Goal: Transaction & Acquisition: Purchase product/service

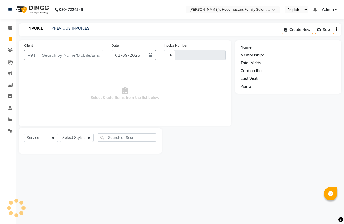
select select "service"
click at [69, 57] on input "Client" at bounding box center [71, 55] width 65 height 10
type input "1304"
select select "7213"
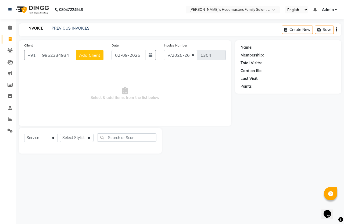
type input "9952334934"
click at [91, 53] on span "Add Client" at bounding box center [89, 54] width 21 height 5
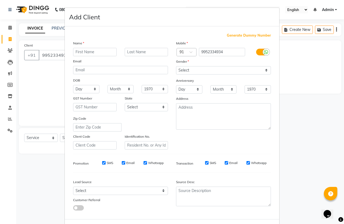
click at [90, 52] on input "text" at bounding box center [95, 52] width 44 height 8
type input "[PERSON_NAME]"
click at [172, 69] on div "Select Male Female Other Prefer Not To Say" at bounding box center [223, 70] width 103 height 8
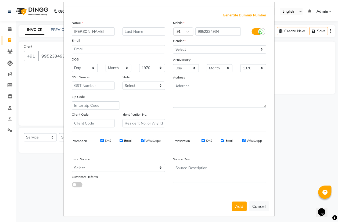
scroll to position [22, 0]
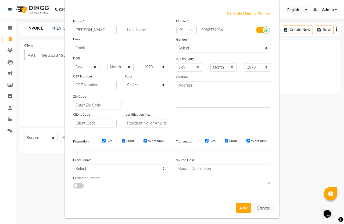
drag, startPoint x: 241, startPoint y: 202, endPoint x: 249, endPoint y: 180, distance: 23.2
click at [241, 203] on button "Add" at bounding box center [243, 208] width 15 height 10
click at [187, 43] on div "Gender" at bounding box center [223, 41] width 103 height 8
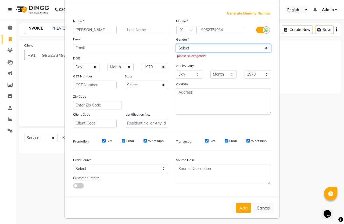
click at [190, 47] on select "Select Male Female Other Prefer Not To Say" at bounding box center [223, 48] width 95 height 8
select select "[DEMOGRAPHIC_DATA]"
click at [176, 44] on select "Select Male Female Other Prefer Not To Say" at bounding box center [223, 48] width 95 height 8
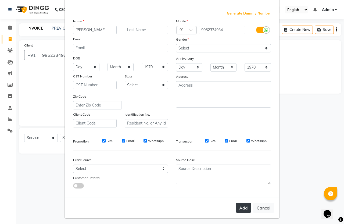
click at [244, 204] on button "Add" at bounding box center [243, 208] width 15 height 10
select select
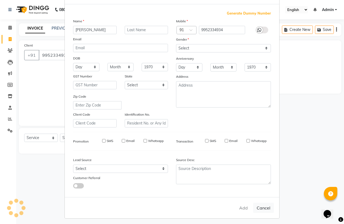
select select
checkbox input "false"
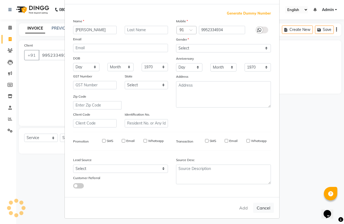
checkbox input "false"
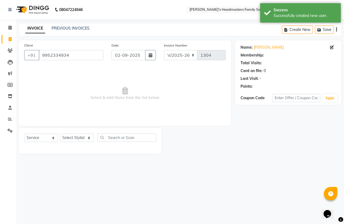
select select "1: Object"
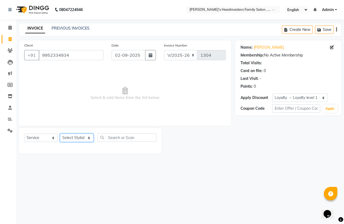
click at [76, 138] on select "Select Stylist Balu Dhaya Gajendran Nithay Sri" at bounding box center [77, 138] width 34 height 8
select select "61185"
click at [60, 134] on select "Select Stylist Balu Dhaya Gajendran Nithay Sri" at bounding box center [77, 138] width 34 height 8
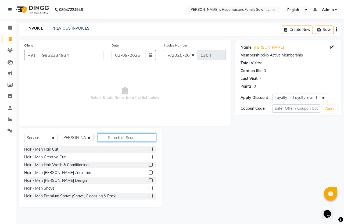
click at [125, 138] on input "text" at bounding box center [127, 137] width 59 height 8
click at [149, 149] on label at bounding box center [151, 149] width 4 height 4
click at [149, 149] on input "checkbox" at bounding box center [150, 149] width 3 height 3
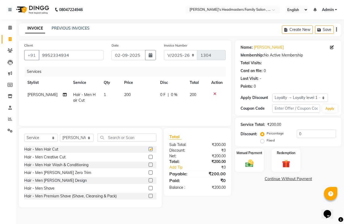
checkbox input "false"
click at [149, 187] on label at bounding box center [151, 188] width 4 height 4
click at [149, 187] on input "checkbox" at bounding box center [150, 188] width 3 height 3
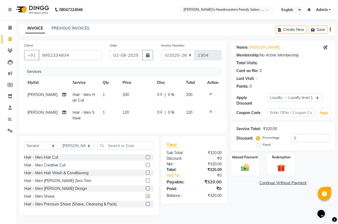
checkbox input "false"
click at [243, 163] on img at bounding box center [244, 168] width 13 height 10
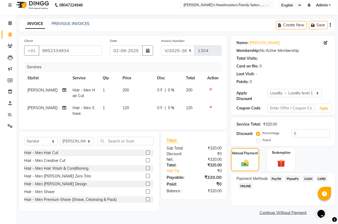
click at [288, 178] on span "PhonePe" at bounding box center [292, 178] width 15 height 6
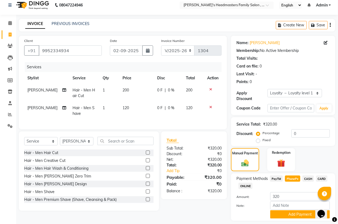
click at [277, 179] on span "PayTM" at bounding box center [276, 178] width 13 height 6
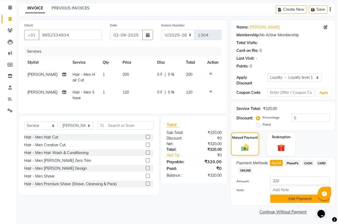
click at [293, 196] on button "Add Payment" at bounding box center [300, 199] width 60 height 8
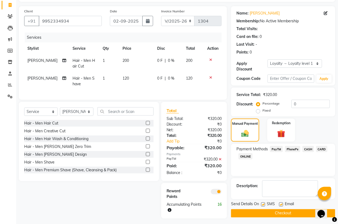
scroll to position [42, 0]
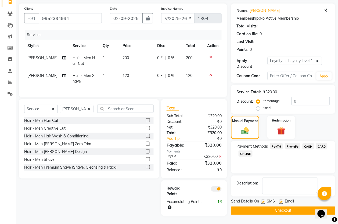
click at [277, 207] on button "Checkout" at bounding box center [283, 210] width 104 height 8
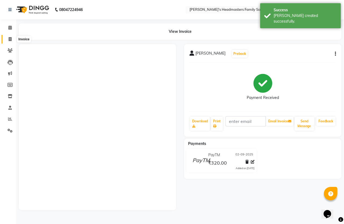
click at [9, 36] on span at bounding box center [9, 39] width 9 height 6
select select "service"
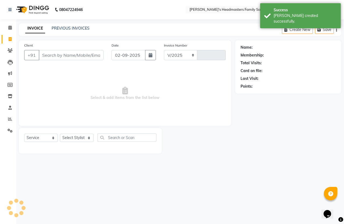
select select "7213"
type input "1305"
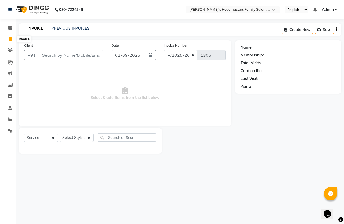
click at [8, 40] on span at bounding box center [9, 39] width 9 height 6
select select "service"
click at [63, 56] on input "Client" at bounding box center [71, 55] width 65 height 10
select select "7213"
type input "1305"
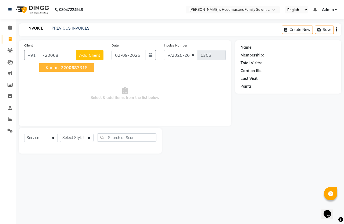
click at [76, 67] on span "720068" at bounding box center [69, 67] width 16 height 5
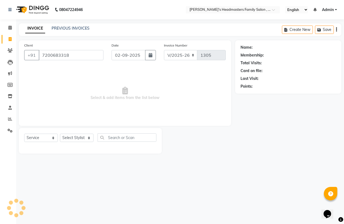
type input "7200683318"
select select "1: Object"
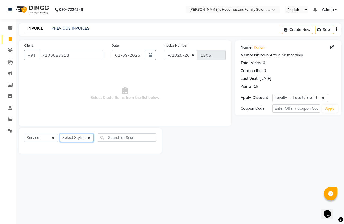
drag, startPoint x: 70, startPoint y: 136, endPoint x: 70, endPoint y: 141, distance: 5.6
click at [70, 136] on select "Select Stylist Balu Dhaya Gajendran Nithay Sri" at bounding box center [77, 138] width 34 height 8
select select "61185"
click at [60, 134] on select "Select Stylist Balu Dhaya Gajendran Nithay Sri" at bounding box center [77, 138] width 34 height 8
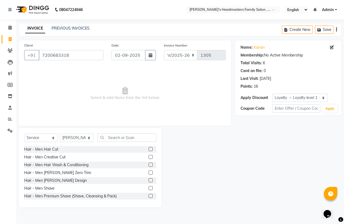
click at [149, 148] on label at bounding box center [151, 149] width 4 height 4
click at [149, 148] on input "checkbox" at bounding box center [150, 149] width 3 height 3
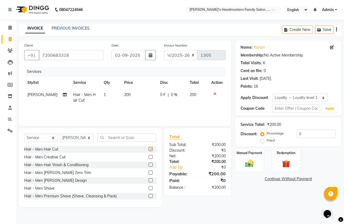
checkbox input "false"
click at [149, 186] on label at bounding box center [151, 188] width 4 height 4
click at [149, 187] on input "checkbox" at bounding box center [150, 188] width 3 height 3
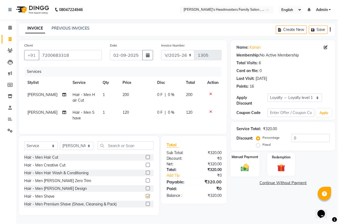
checkbox input "false"
click at [250, 169] on img at bounding box center [244, 168] width 13 height 10
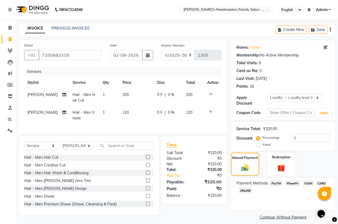
click at [275, 185] on span "PayTM" at bounding box center [276, 183] width 13 height 6
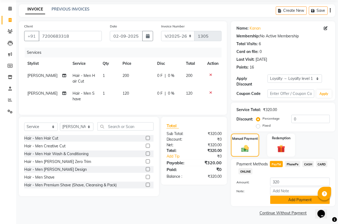
scroll to position [20, 0]
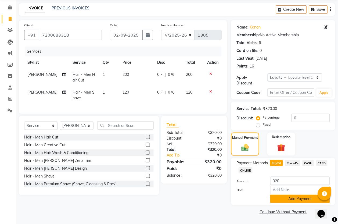
click at [291, 201] on button "Add Payment" at bounding box center [300, 199] width 60 height 8
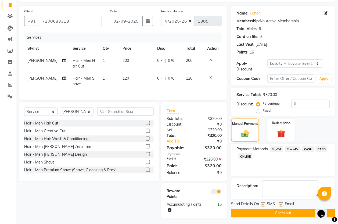
scroll to position [42, 0]
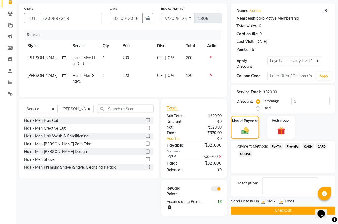
click at [290, 206] on button "Checkout" at bounding box center [283, 210] width 104 height 8
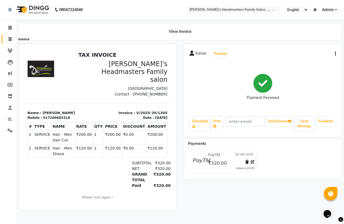
click at [11, 40] on icon at bounding box center [10, 39] width 3 height 4
select select "service"
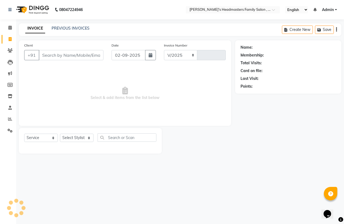
select select "7213"
type input "1306"
click at [11, 38] on icon at bounding box center [10, 39] width 3 height 4
select select "service"
type input "1306"
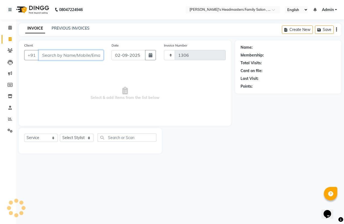
select select "7213"
click at [77, 26] on link "PREVIOUS INVOICES" at bounding box center [71, 28] width 38 height 5
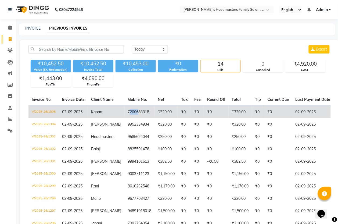
drag, startPoint x: 125, startPoint y: 111, endPoint x: 136, endPoint y: 109, distance: 11.4
click at [136, 109] on td "7200683318" at bounding box center [139, 112] width 30 height 13
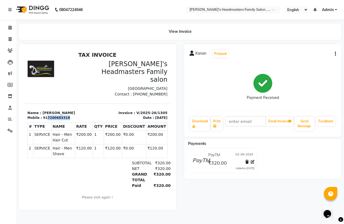
drag, startPoint x: 45, startPoint y: 115, endPoint x: 72, endPoint y: 116, distance: 26.9
click at [72, 116] on div "Mobile : 917200683318" at bounding box center [60, 117] width 67 height 5
copy div "7200683318"
click at [12, 40] on span at bounding box center [9, 39] width 9 height 6
select select "service"
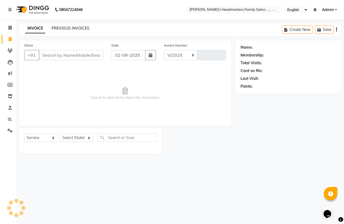
select select "7213"
type input "1306"
click at [66, 27] on link "PREVIOUS INVOICES" at bounding box center [71, 28] width 38 height 5
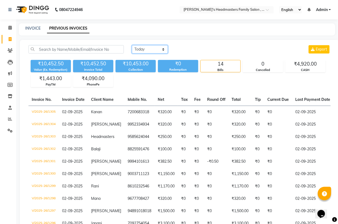
click at [140, 47] on select "[DATE] [DATE] Custom Range" at bounding box center [150, 49] width 36 height 8
select select "range"
click at [132, 45] on select "[DATE] [DATE] Custom Range" at bounding box center [150, 49] width 36 height 8
click at [9, 52] on icon at bounding box center [10, 50] width 5 height 4
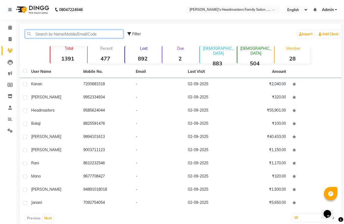
click at [74, 34] on input "text" at bounding box center [74, 34] width 98 height 8
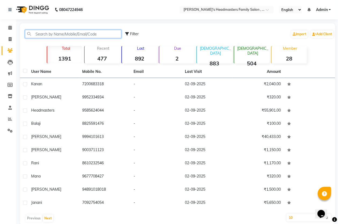
paste input "7200683318"
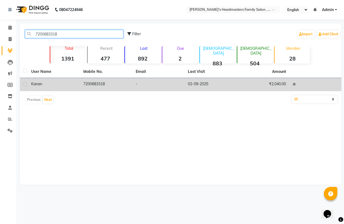
type input "7200683318"
click at [108, 85] on td "7200683318" at bounding box center [106, 84] width 52 height 13
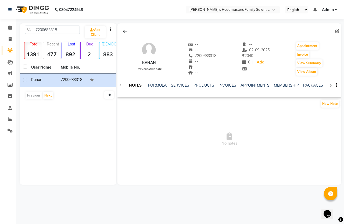
click at [227, 82] on div "NOTES FORMULA SERVICES PRODUCTS INVOICES APPOINTMENTS MEMBERSHIP PACKAGES VOUCH…" at bounding box center [229, 85] width 224 height 19
click at [226, 85] on link "INVOICES" at bounding box center [227, 85] width 18 height 5
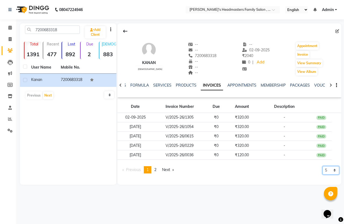
click at [327, 171] on select "5 10 50 100 500" at bounding box center [330, 170] width 17 height 8
select select "10"
click at [322, 166] on select "5 10 50 100 500" at bounding box center [330, 170] width 17 height 8
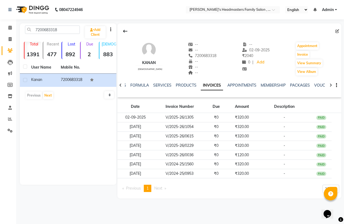
click at [8, 34] on li "Invoice" at bounding box center [8, 40] width 16 height 12
click at [9, 37] on icon at bounding box center [10, 39] width 3 height 4
select select "service"
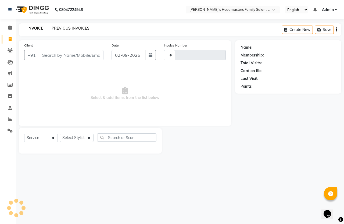
click at [57, 27] on link "PREVIOUS INVOICES" at bounding box center [71, 28] width 38 height 5
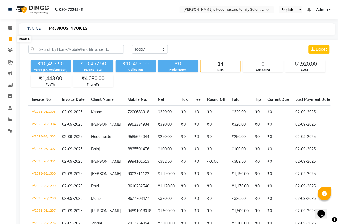
click at [9, 40] on icon at bounding box center [10, 39] width 3 height 4
select select "service"
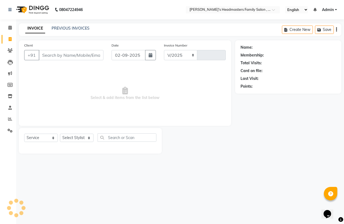
select select "7213"
type input "1306"
click at [72, 27] on link "PREVIOUS INVOICES" at bounding box center [71, 28] width 38 height 5
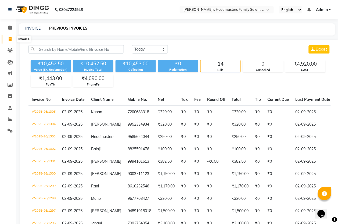
click at [11, 38] on icon at bounding box center [10, 39] width 3 height 4
select select "service"
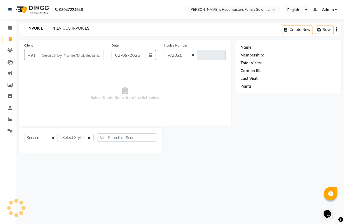
select select "7213"
type input "1306"
click at [64, 28] on link "PREVIOUS INVOICES" at bounding box center [71, 28] width 38 height 5
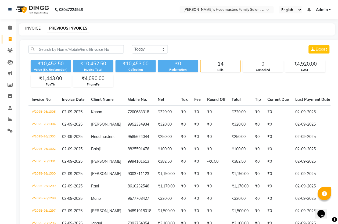
click at [36, 27] on link "INVOICE" at bounding box center [32, 28] width 15 height 5
select select "service"
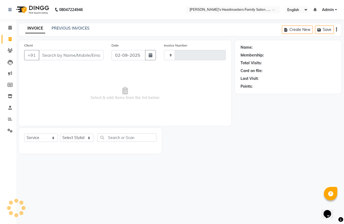
type input "1306"
select select "7213"
click at [62, 30] on link "PREVIOUS INVOICES" at bounding box center [71, 28] width 38 height 5
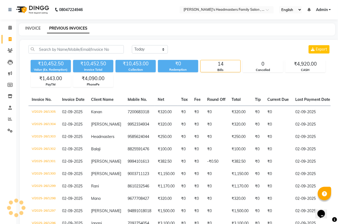
click at [34, 29] on link "INVOICE" at bounding box center [32, 28] width 15 height 5
select select "service"
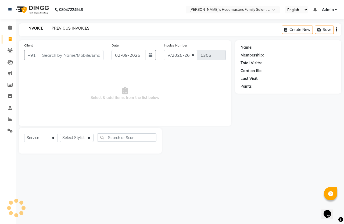
click at [57, 29] on link "PREVIOUS INVOICES" at bounding box center [71, 28] width 38 height 5
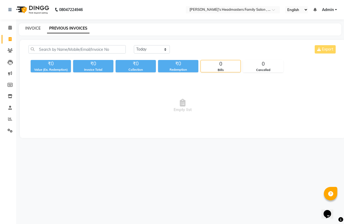
click at [31, 27] on link "INVOICE" at bounding box center [32, 28] width 15 height 5
select select "service"
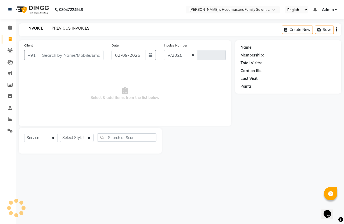
select select "7213"
type input "1306"
click at [55, 30] on link "PREVIOUS INVOICES" at bounding box center [71, 28] width 38 height 5
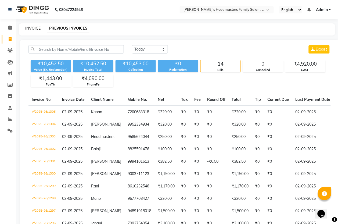
click at [38, 27] on link "INVOICE" at bounding box center [32, 28] width 15 height 5
select select "service"
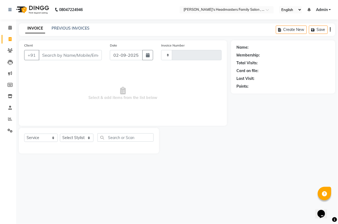
type input "1306"
select select "7213"
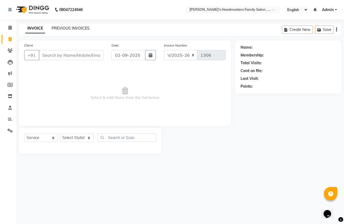
click at [74, 27] on link "PREVIOUS INVOICES" at bounding box center [71, 28] width 38 height 5
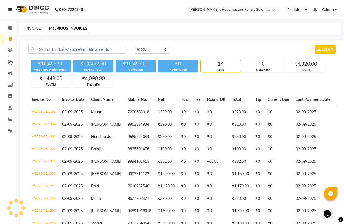
click at [37, 28] on link "INVOICE" at bounding box center [32, 28] width 15 height 5
select select "service"
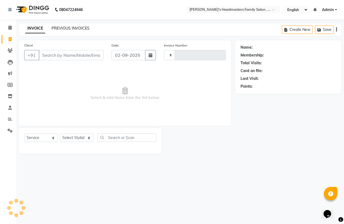
click at [64, 29] on link "PREVIOUS INVOICES" at bounding box center [71, 28] width 38 height 5
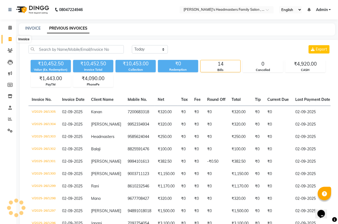
click at [10, 40] on icon at bounding box center [10, 39] width 3 height 4
select select "service"
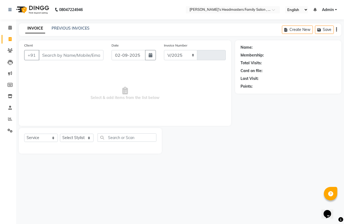
select select "7213"
type input "1306"
click at [70, 28] on link "PREVIOUS INVOICES" at bounding box center [71, 28] width 38 height 5
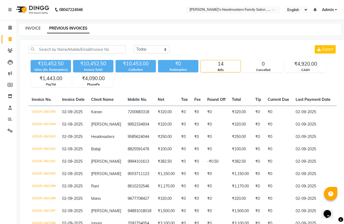
click at [28, 26] on link "INVOICE" at bounding box center [32, 28] width 15 height 5
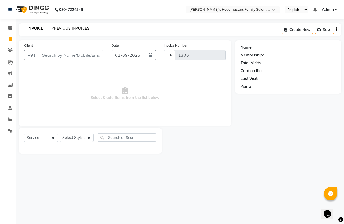
click at [64, 30] on link "PREVIOUS INVOICES" at bounding box center [71, 28] width 38 height 5
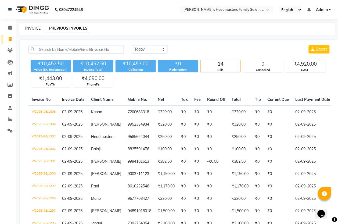
click at [36, 27] on link "INVOICE" at bounding box center [32, 28] width 15 height 5
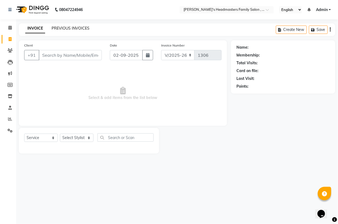
click at [59, 30] on link "PREVIOUS INVOICES" at bounding box center [71, 28] width 38 height 5
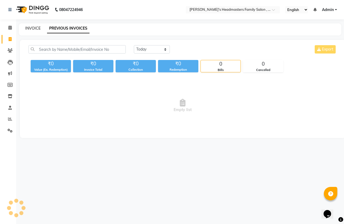
click at [40, 28] on link "INVOICE" at bounding box center [32, 28] width 15 height 5
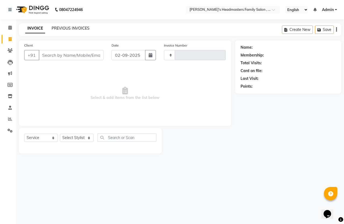
click at [71, 28] on link "PREVIOUS INVOICES" at bounding box center [71, 28] width 38 height 5
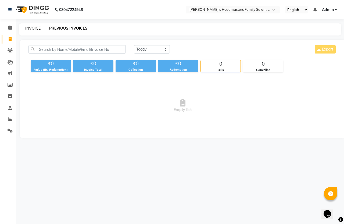
click at [38, 28] on link "INVOICE" at bounding box center [32, 28] width 15 height 5
select select "service"
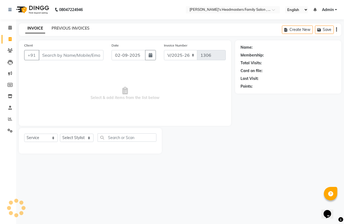
click at [56, 29] on link "PREVIOUS INVOICES" at bounding box center [71, 28] width 38 height 5
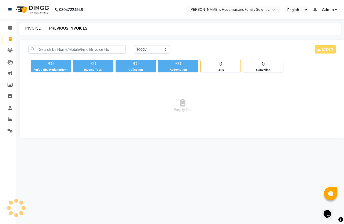
click at [36, 28] on link "INVOICE" at bounding box center [32, 28] width 15 height 5
select select "service"
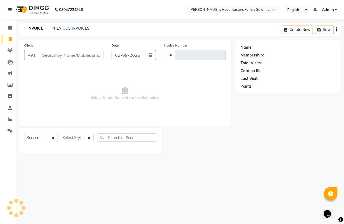
type input "1306"
select select "7213"
click at [66, 28] on link "PREVIOUS INVOICES" at bounding box center [71, 28] width 38 height 5
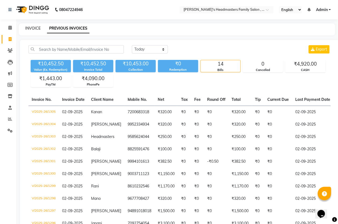
click at [34, 27] on link "INVOICE" at bounding box center [32, 28] width 15 height 5
select select "service"
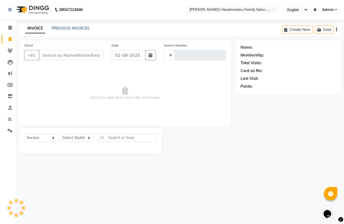
type input "1306"
select select "7213"
click at [65, 27] on link "PREVIOUS INVOICES" at bounding box center [71, 28] width 38 height 5
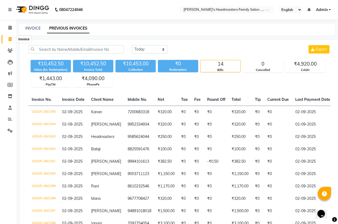
click at [9, 38] on icon at bounding box center [10, 39] width 3 height 4
select select "service"
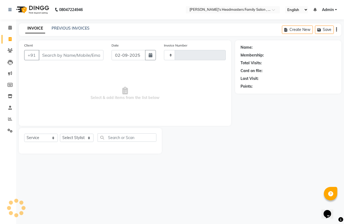
type input "1306"
select select "7213"
click at [70, 29] on link "PREVIOUS INVOICES" at bounding box center [71, 28] width 38 height 5
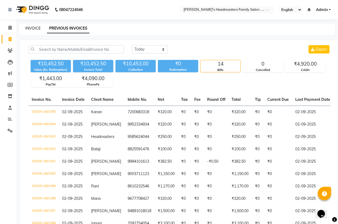
click at [30, 28] on link "INVOICE" at bounding box center [32, 28] width 15 height 5
select select "service"
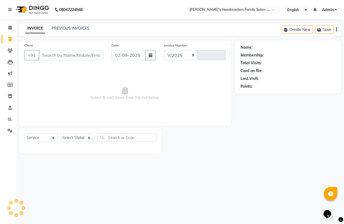
select select "7213"
type input "1306"
click at [68, 29] on link "PREVIOUS INVOICES" at bounding box center [71, 28] width 38 height 5
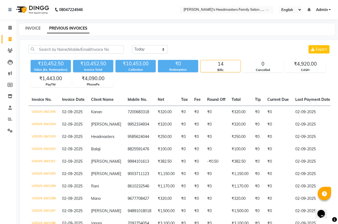
click at [35, 29] on link "INVOICE" at bounding box center [32, 28] width 15 height 5
select select "service"
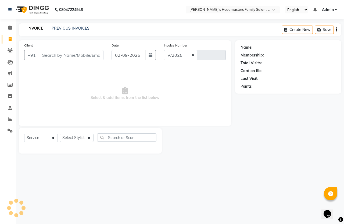
select select "7213"
type input "1306"
click at [62, 28] on link "PREVIOUS INVOICES" at bounding box center [71, 28] width 38 height 5
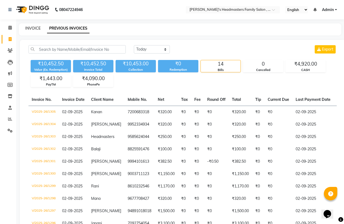
click at [33, 30] on link "INVOICE" at bounding box center [32, 28] width 15 height 5
select select "service"
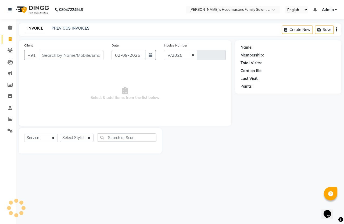
select select "7213"
type input "1306"
click at [53, 30] on link "PREVIOUS INVOICES" at bounding box center [71, 28] width 38 height 5
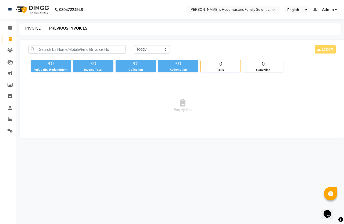
click at [38, 27] on link "INVOICE" at bounding box center [32, 28] width 15 height 5
select select "service"
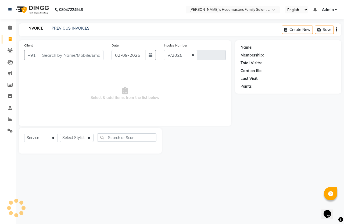
select select "7213"
type input "1306"
click at [77, 27] on link "PREVIOUS INVOICES" at bounding box center [71, 28] width 38 height 5
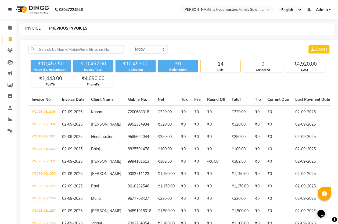
click at [35, 27] on link "INVOICE" at bounding box center [32, 28] width 15 height 5
select select "service"
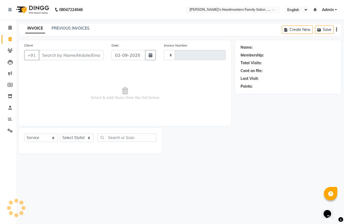
type input "1306"
select select "7213"
click at [58, 28] on link "PREVIOUS INVOICES" at bounding box center [71, 28] width 38 height 5
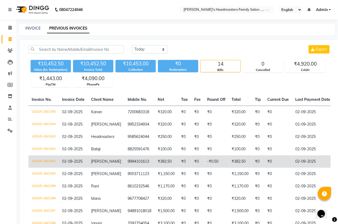
click at [99, 162] on span "[PERSON_NAME]" at bounding box center [106, 161] width 30 height 5
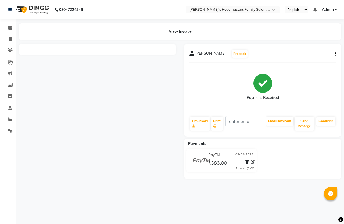
click at [336, 54] on div "Arthi Prebook Payment Received Download Print Email Invoice Send Message Feedba…" at bounding box center [262, 90] width 157 height 92
click at [335, 54] on icon "button" at bounding box center [335, 54] width 1 height 0
click at [328, 81] on div "Payment Received" at bounding box center [262, 87] width 146 height 40
click at [9, 39] on icon at bounding box center [10, 39] width 3 height 4
select select "service"
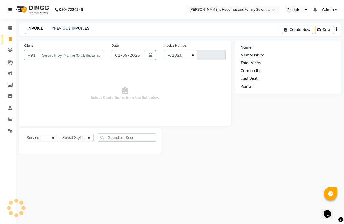
select select "7213"
type input "1306"
click at [80, 27] on link "PREVIOUS INVOICES" at bounding box center [71, 28] width 38 height 5
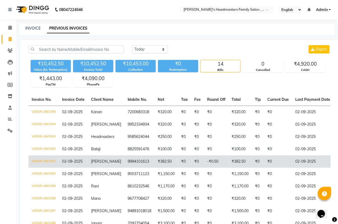
click at [126, 159] on td "9994101613" at bounding box center [139, 161] width 30 height 12
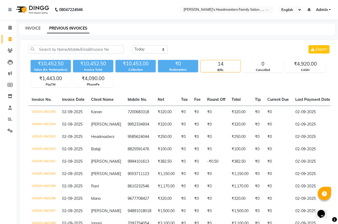
click at [32, 27] on link "INVOICE" at bounding box center [32, 28] width 15 height 5
select select "service"
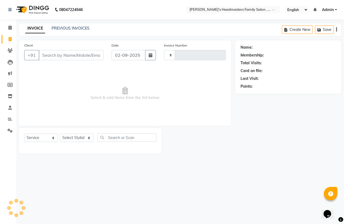
click at [66, 56] on input "Client" at bounding box center [71, 55] width 65 height 10
select select "7213"
type input "1306"
type input "9994101613"
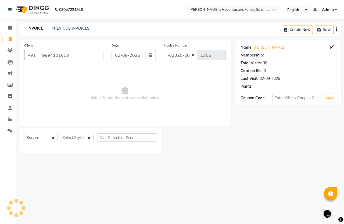
select select "1: Object"
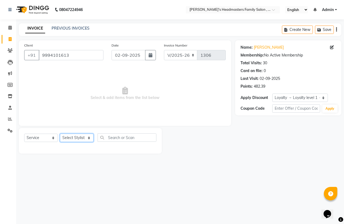
click at [81, 139] on select "Select Stylist Balu Dhaya Gajendran Nithay Sri" at bounding box center [77, 138] width 34 height 8
click at [60, 134] on select "Select Stylist Balu Dhaya Gajendran Nithay Sri" at bounding box center [77, 138] width 34 height 8
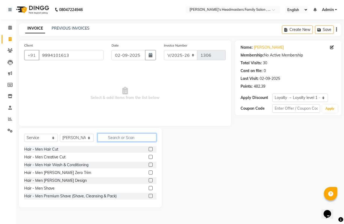
click at [130, 137] on input "text" at bounding box center [127, 137] width 59 height 8
click at [81, 140] on select "Select Stylist Balu Dhaya Gajendran Nithay Sri" at bounding box center [77, 138] width 34 height 8
select select "61242"
click at [60, 134] on select "Select Stylist Balu Dhaya Gajendran Nithay Sri" at bounding box center [77, 138] width 34 height 8
click at [119, 137] on input "text" at bounding box center [127, 137] width 59 height 8
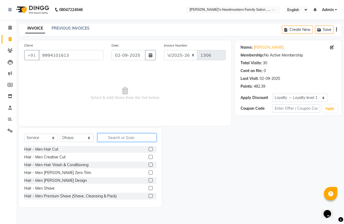
click at [125, 137] on input "text" at bounding box center [127, 137] width 59 height 8
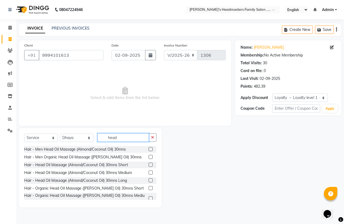
type input "head"
click at [149, 150] on label at bounding box center [151, 149] width 4 height 4
click at [149, 150] on input "checkbox" at bounding box center [150, 149] width 3 height 3
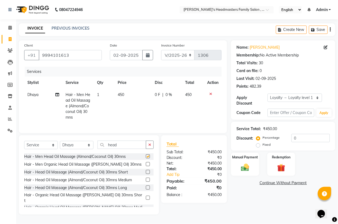
checkbox input "false"
click at [149, 146] on icon "button" at bounding box center [149, 145] width 3 height 4
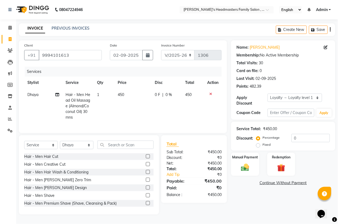
click at [210, 93] on icon at bounding box center [210, 94] width 3 height 4
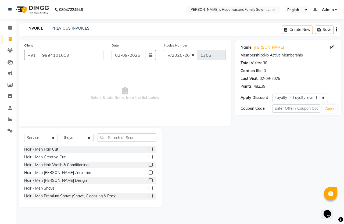
click at [149, 149] on label at bounding box center [151, 149] width 4 height 4
click at [149, 149] on input "checkbox" at bounding box center [150, 149] width 3 height 3
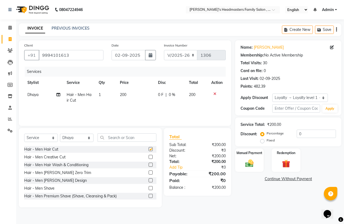
checkbox input "false"
click at [135, 95] on td "200" at bounding box center [136, 98] width 38 height 18
select select "61242"
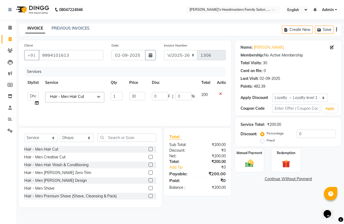
type input "300"
click at [197, 108] on div "Services Stylist Service Qty Price Disc Total Action Balu Dhaya Gajendran Nitha…" at bounding box center [125, 94] width 202 height 54
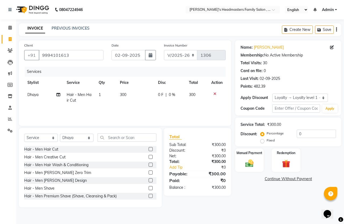
click at [267, 143] on label "Fixed" at bounding box center [271, 140] width 8 height 5
click at [264, 142] on input "Fixed" at bounding box center [263, 140] width 4 height 4
radio input "true"
click at [298, 138] on input "0" at bounding box center [316, 134] width 39 height 8
type input "50"
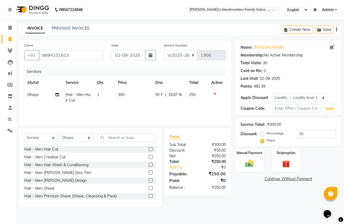
click at [312, 156] on div "Manual Payment Redemption" at bounding box center [288, 160] width 114 height 24
click at [253, 163] on img at bounding box center [249, 163] width 14 height 10
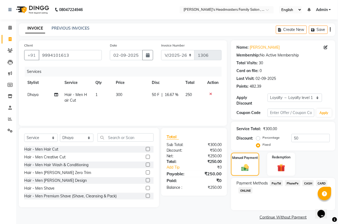
click at [299, 182] on span "PhonePe" at bounding box center [292, 183] width 15 height 6
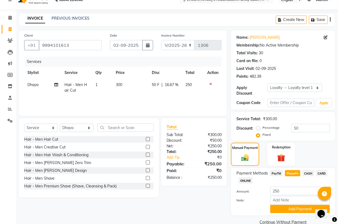
scroll to position [20, 0]
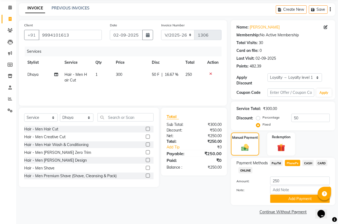
click at [278, 163] on span "PayTM" at bounding box center [276, 163] width 13 height 6
click at [282, 195] on button "Add Payment" at bounding box center [300, 199] width 60 height 8
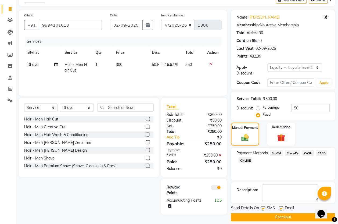
scroll to position [36, 0]
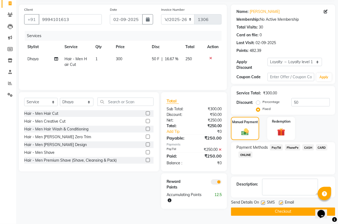
click at [275, 208] on button "Checkout" at bounding box center [283, 211] width 104 height 8
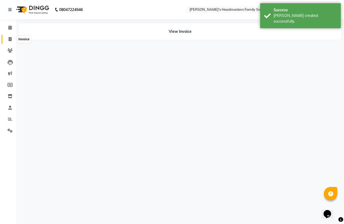
click at [10, 39] on icon at bounding box center [10, 39] width 3 height 4
select select "service"
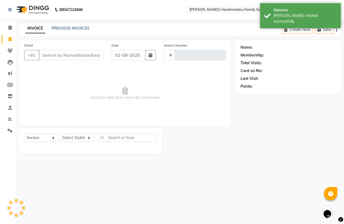
type input "1307"
select select "7213"
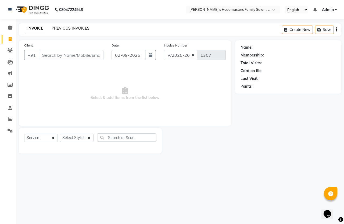
click at [62, 28] on link "PREVIOUS INVOICES" at bounding box center [71, 28] width 38 height 5
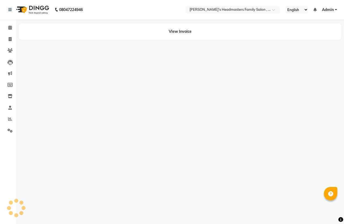
select select "en"
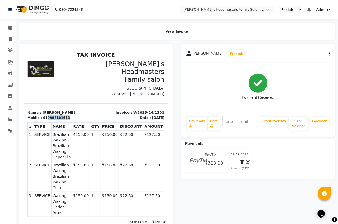
drag, startPoint x: 44, startPoint y: 114, endPoint x: 62, endPoint y: 116, distance: 18.1
click at [62, 116] on div "919994101613" at bounding box center [56, 117] width 27 height 5
